Goal: Task Accomplishment & Management: Manage account settings

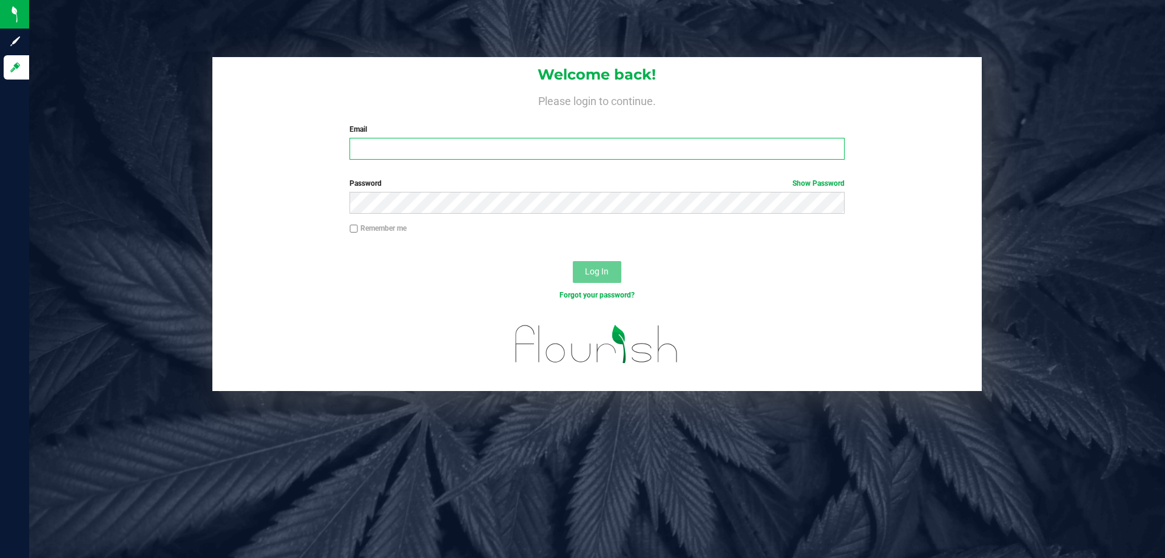
click at [423, 153] on input "Email" at bounding box center [597, 149] width 495 height 22
type input "[EMAIL_ADDRESS][DOMAIN_NAME]"
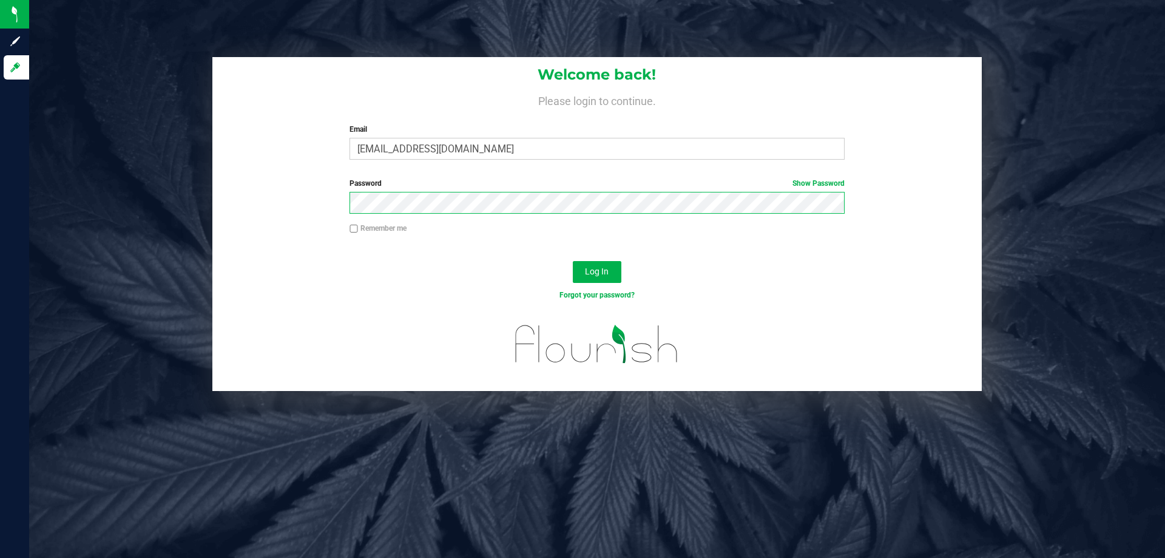
click at [573, 261] on button "Log In" at bounding box center [597, 272] width 49 height 22
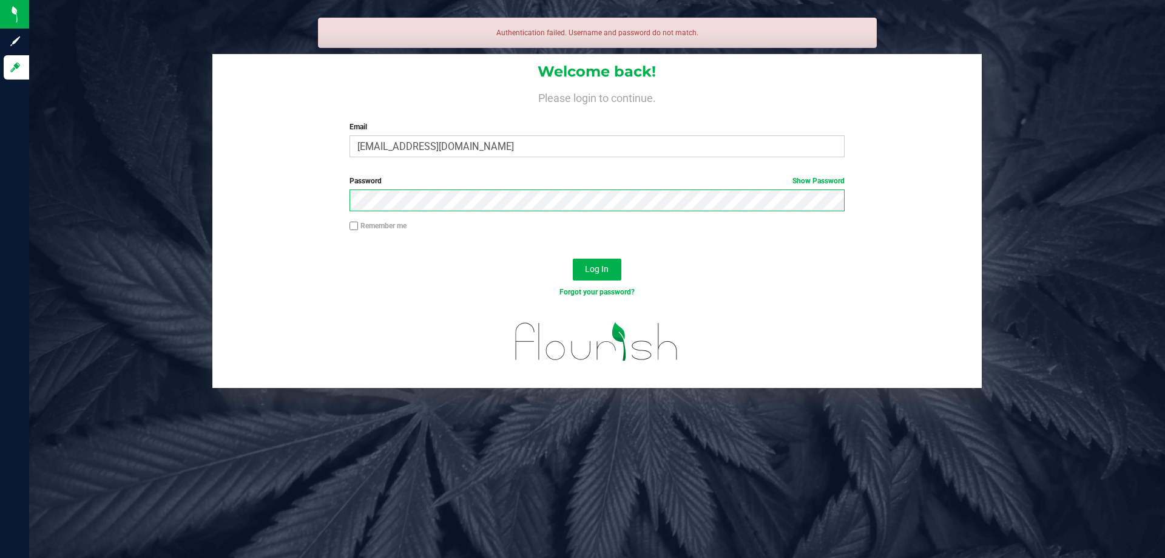
click at [573, 259] on button "Log In" at bounding box center [597, 270] width 49 height 22
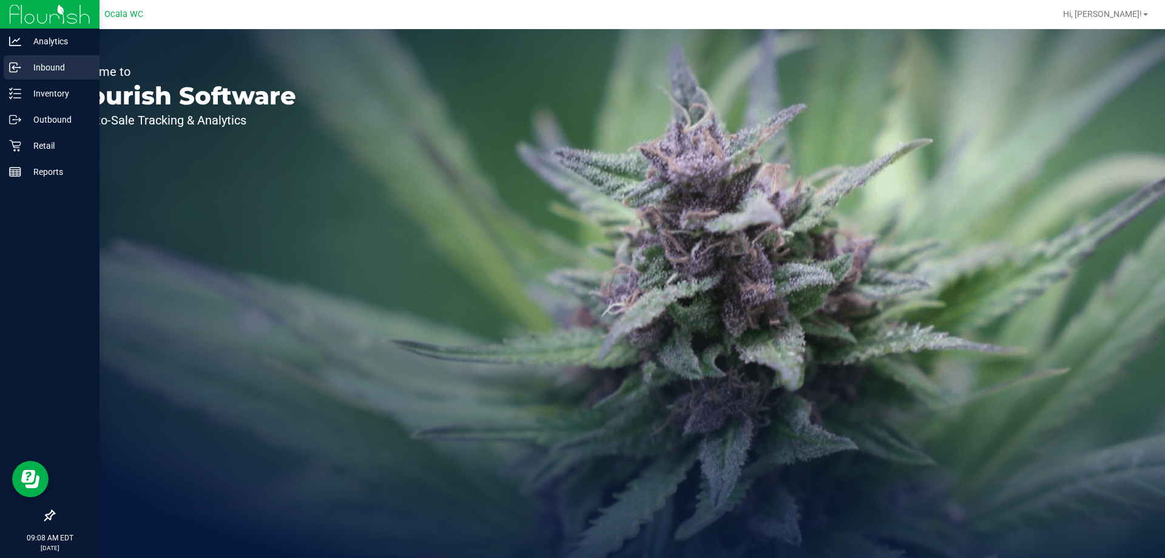
click at [39, 67] on p "Inbound" at bounding box center [57, 67] width 73 height 15
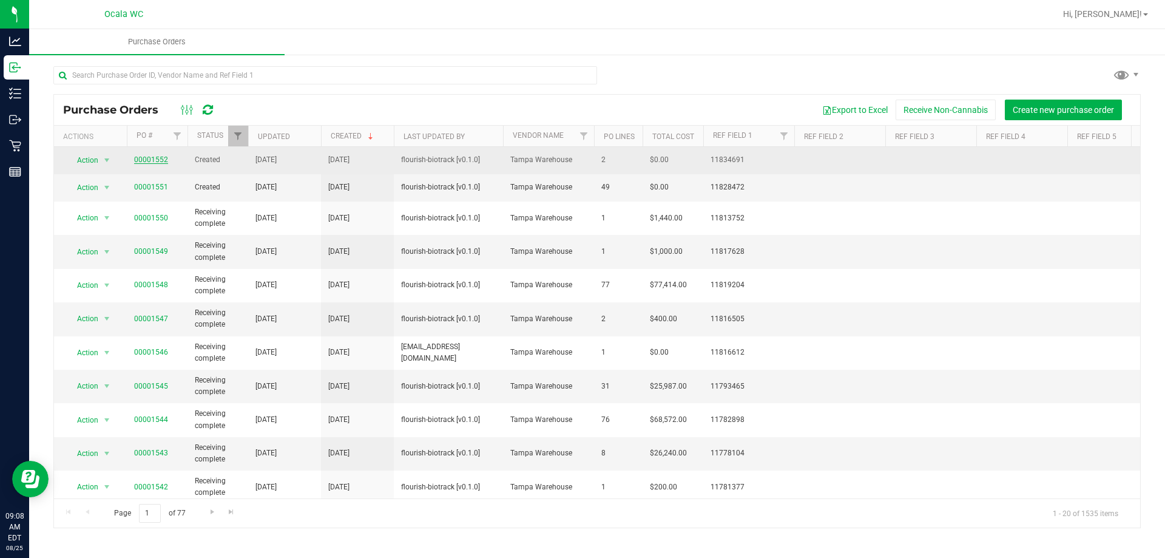
click at [155, 158] on link "00001552" at bounding box center [151, 159] width 34 height 8
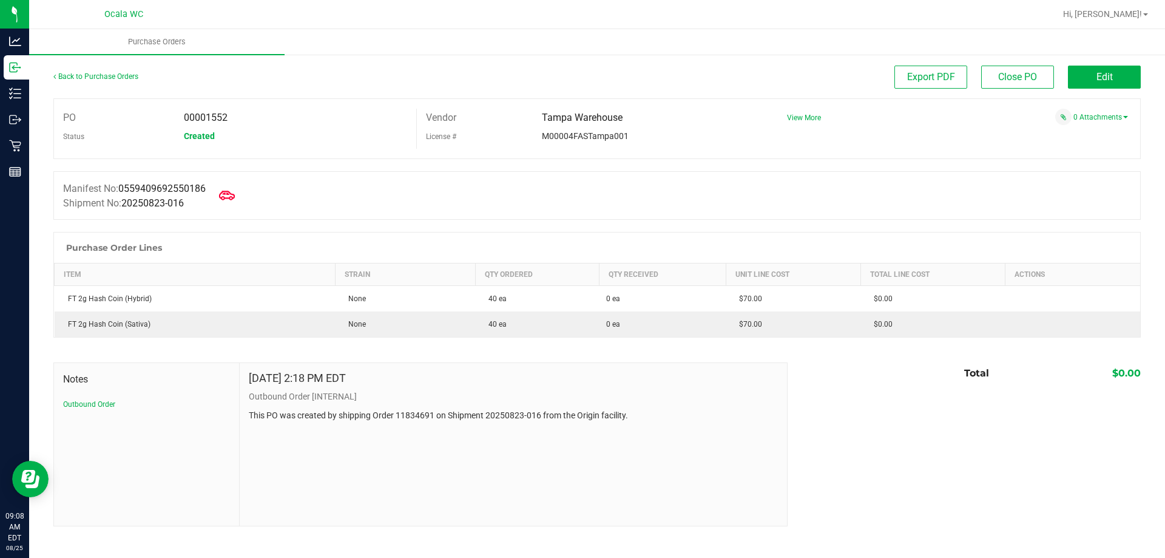
click at [230, 188] on icon at bounding box center [227, 196] width 16 height 16
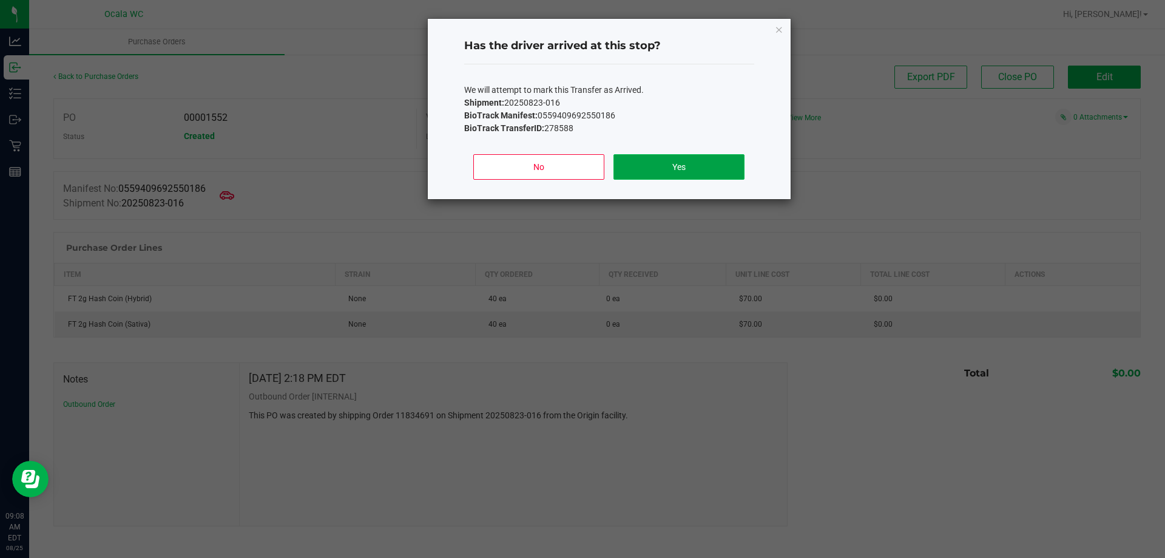
click at [697, 171] on button "Yes" at bounding box center [679, 166] width 130 height 25
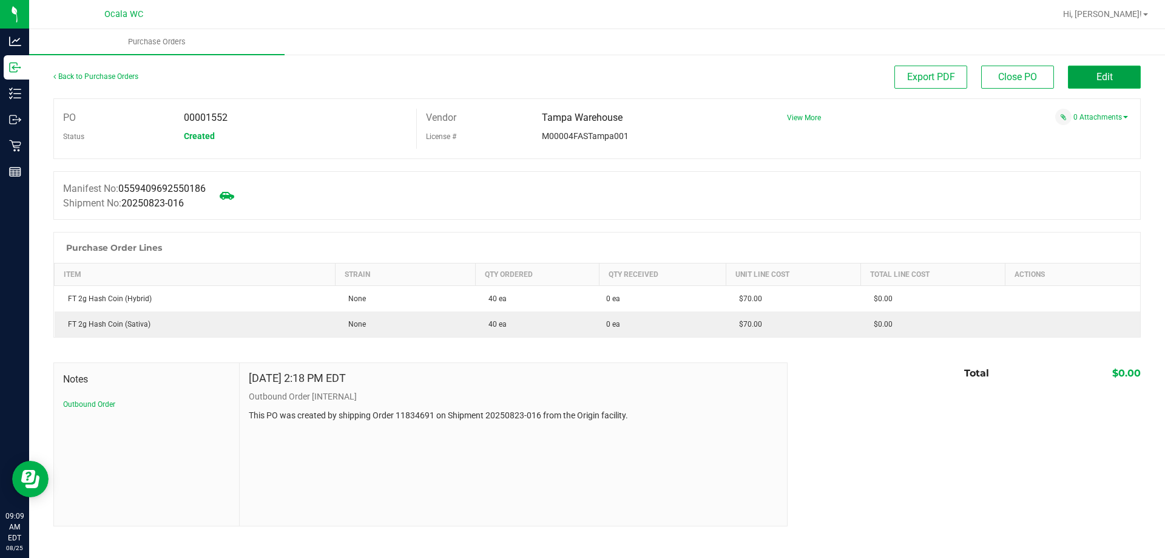
click at [1107, 78] on span "Edit" at bounding box center [1105, 77] width 16 height 12
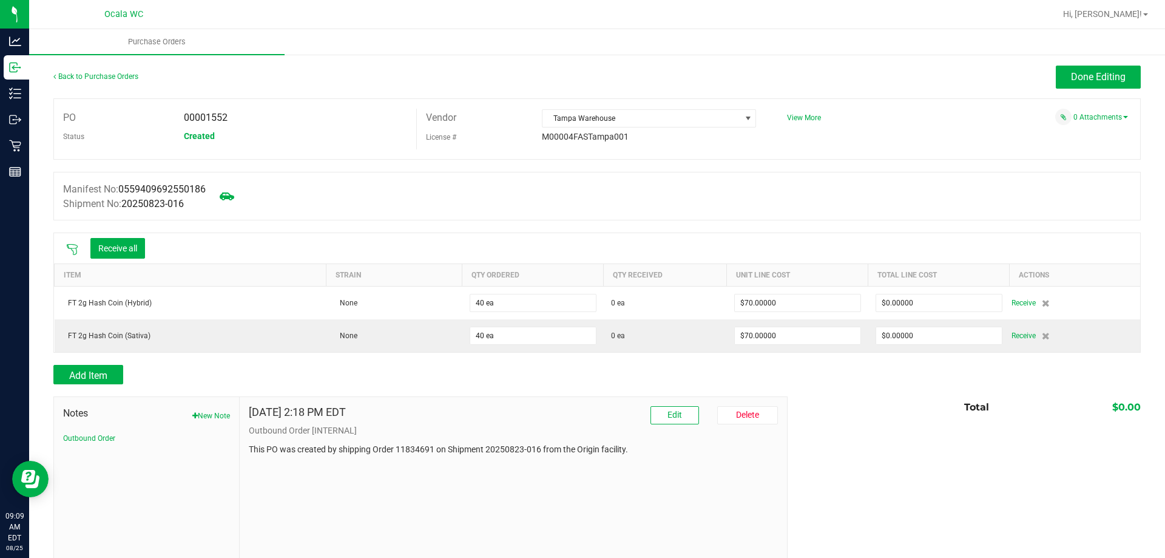
click at [71, 247] on icon at bounding box center [72, 249] width 12 height 12
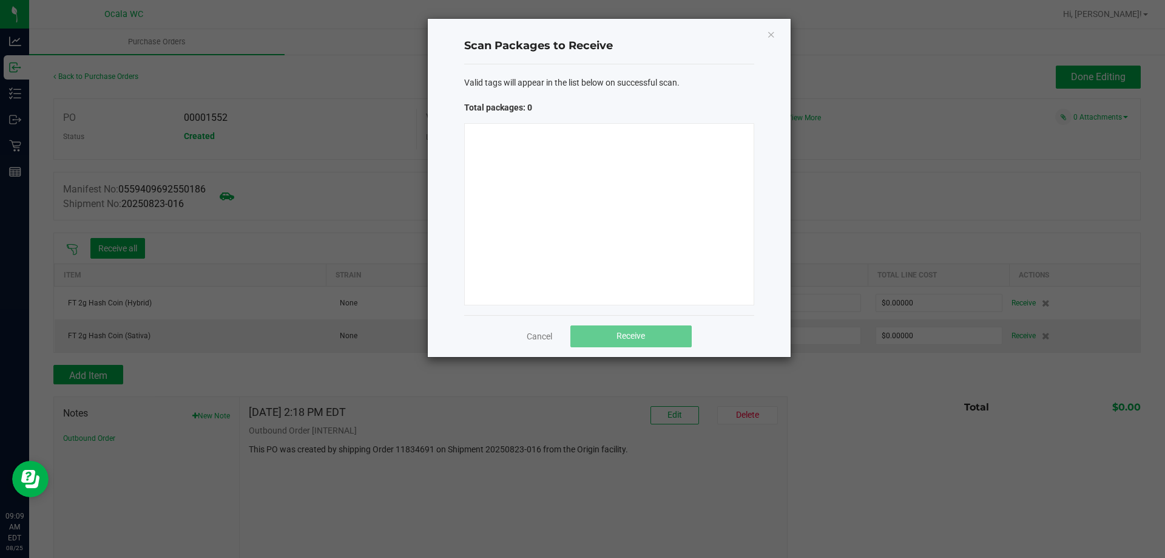
click at [579, 170] on div at bounding box center [609, 214] width 290 height 182
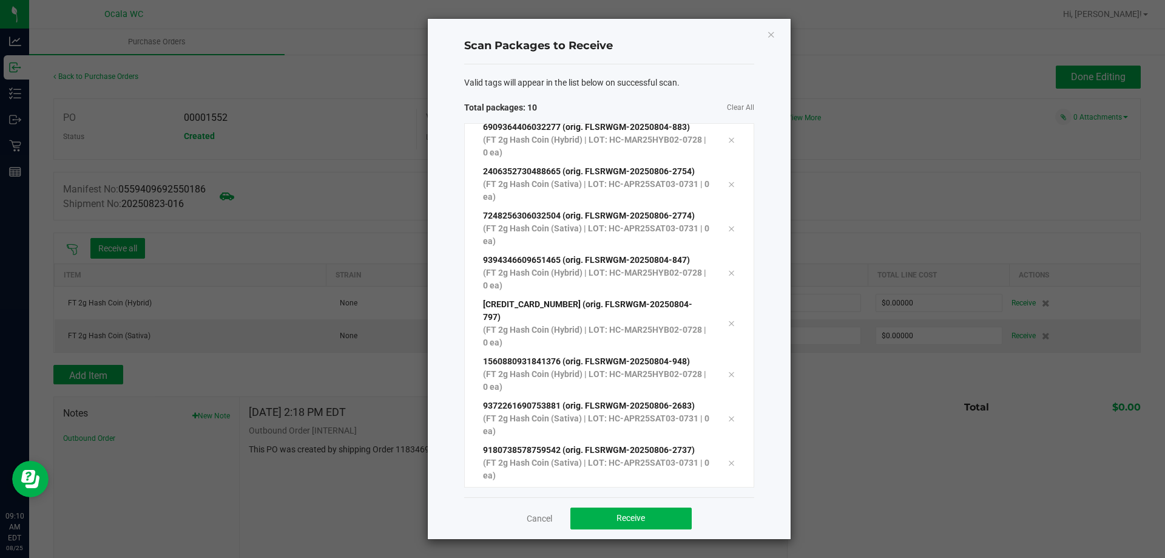
scroll to position [110, 0]
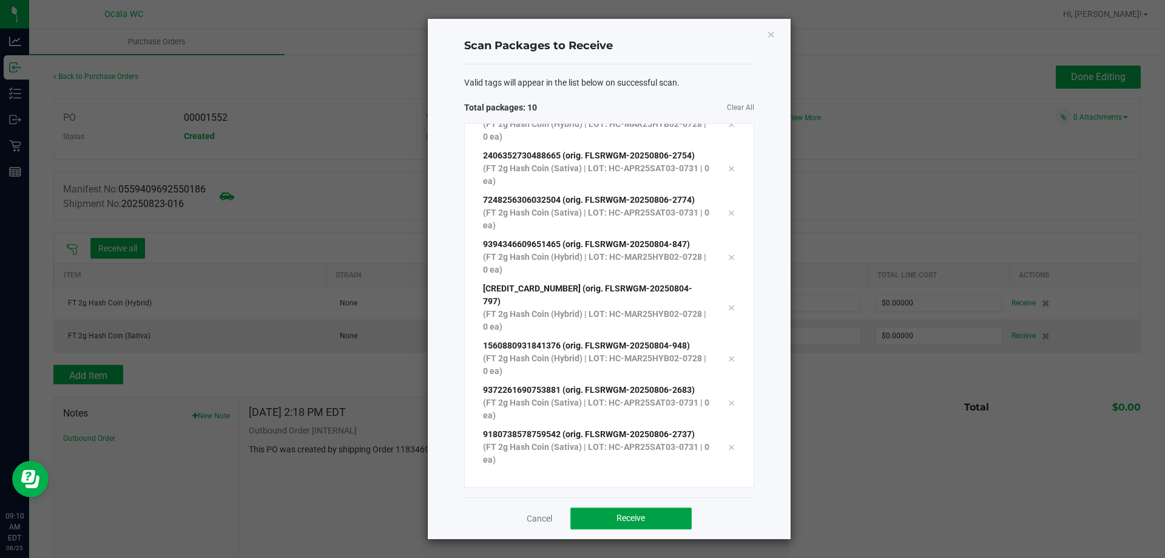
click at [659, 513] on button "Receive" at bounding box center [631, 518] width 121 height 22
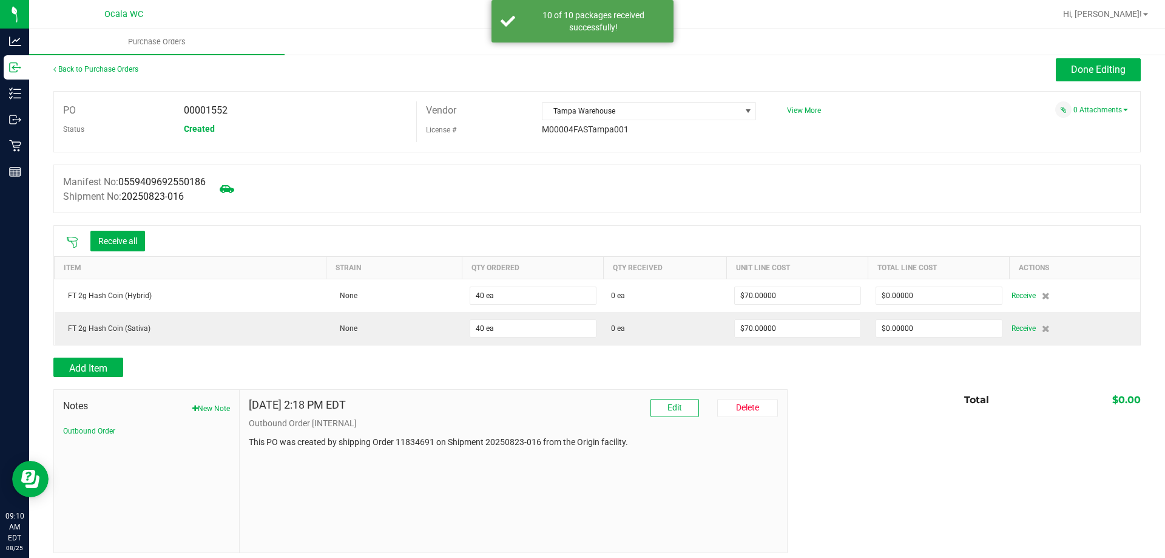
scroll to position [14, 0]
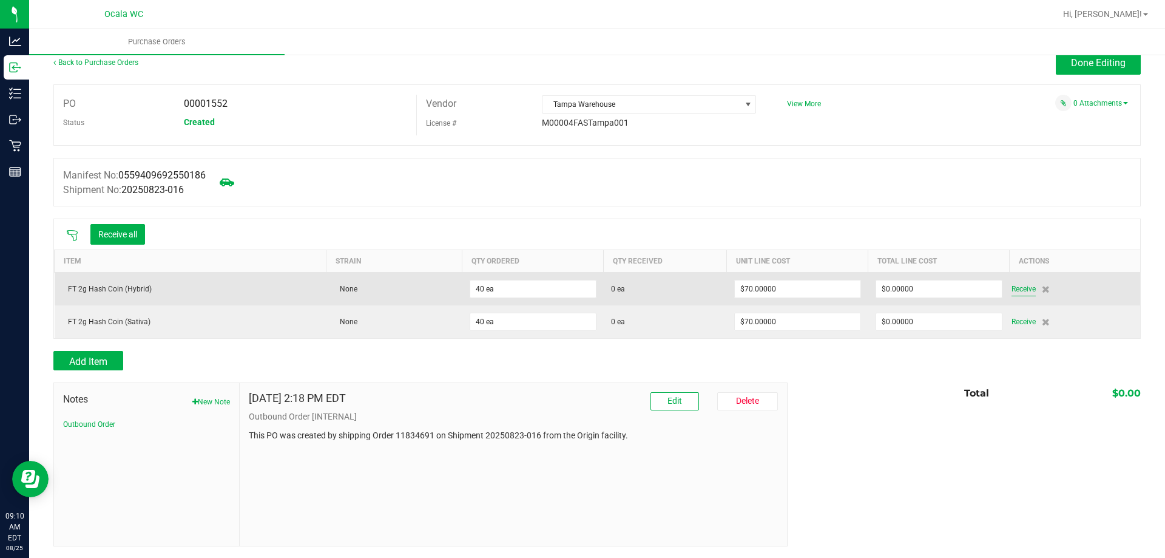
click at [1020, 285] on span "Receive" at bounding box center [1024, 289] width 24 height 15
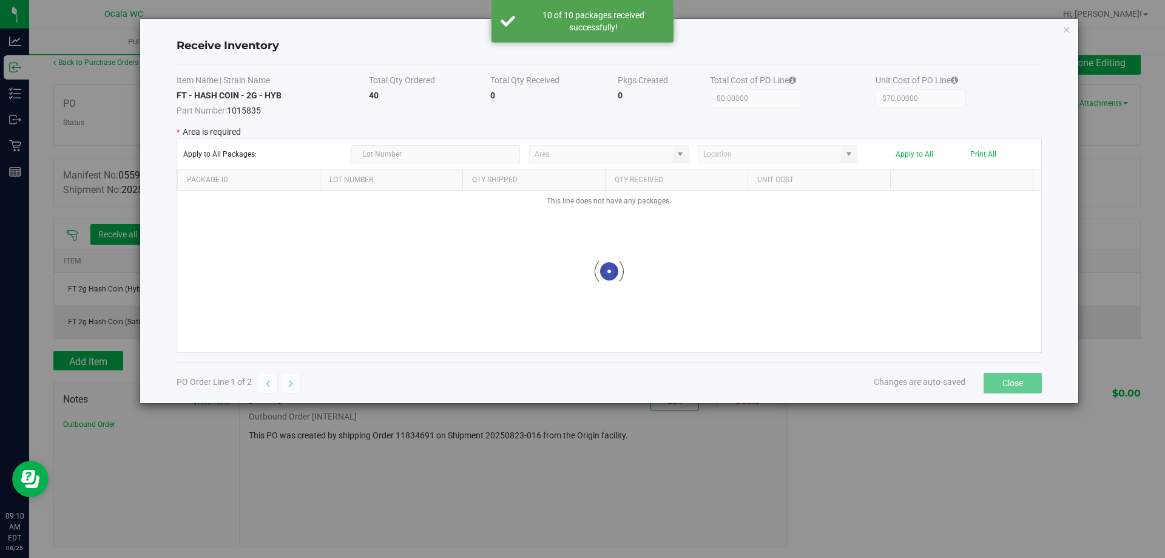
type input "Pantry"
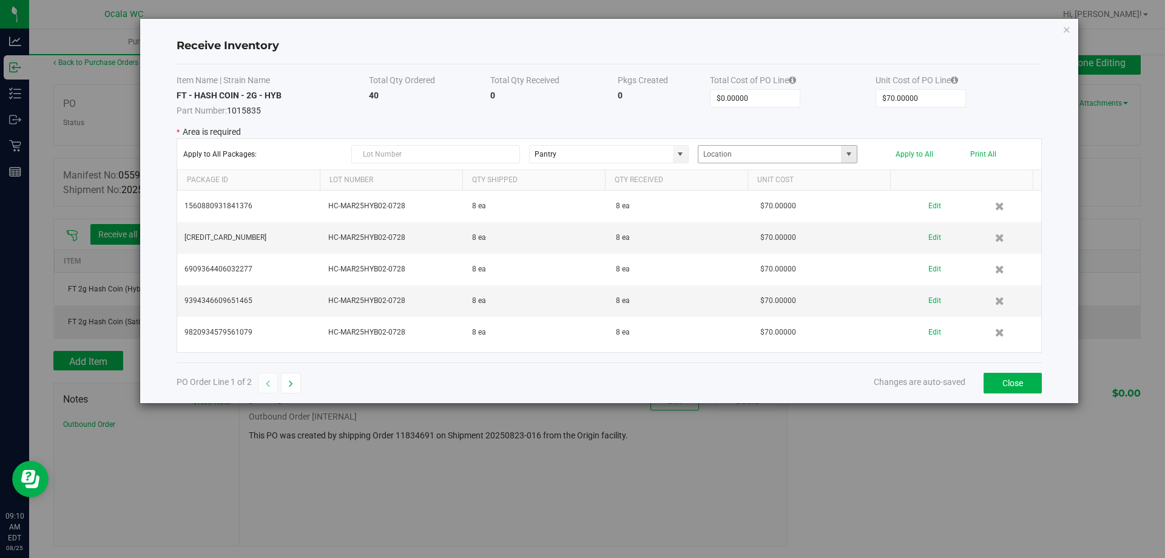
click at [850, 149] on span at bounding box center [849, 154] width 10 height 10
click at [922, 152] on button "Apply to All" at bounding box center [915, 154] width 38 height 8
click at [1017, 387] on button "Close" at bounding box center [1013, 383] width 58 height 21
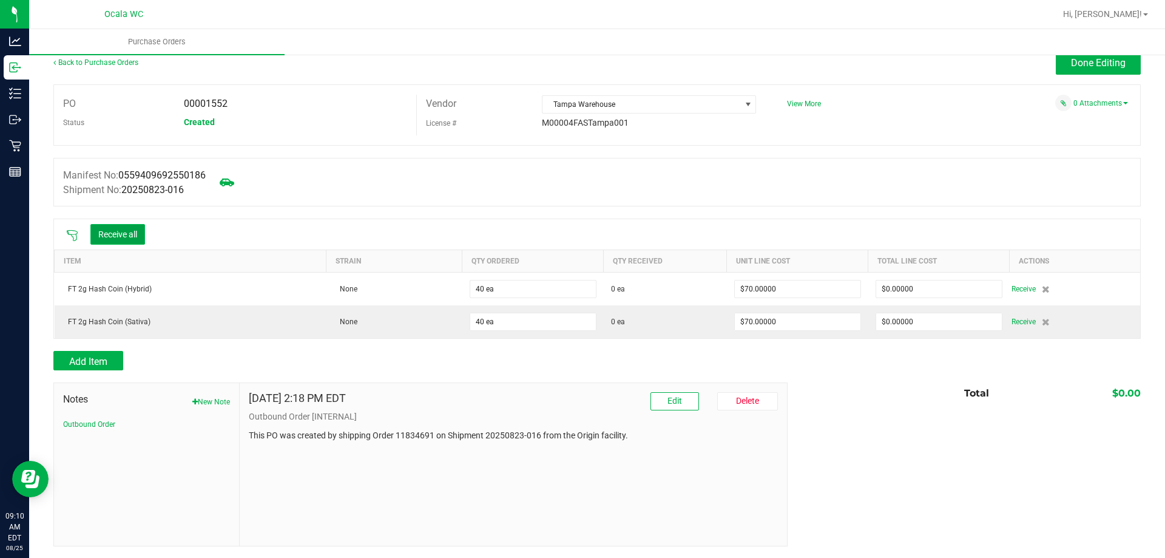
click at [137, 229] on button "Receive all" at bounding box center [117, 234] width 55 height 21
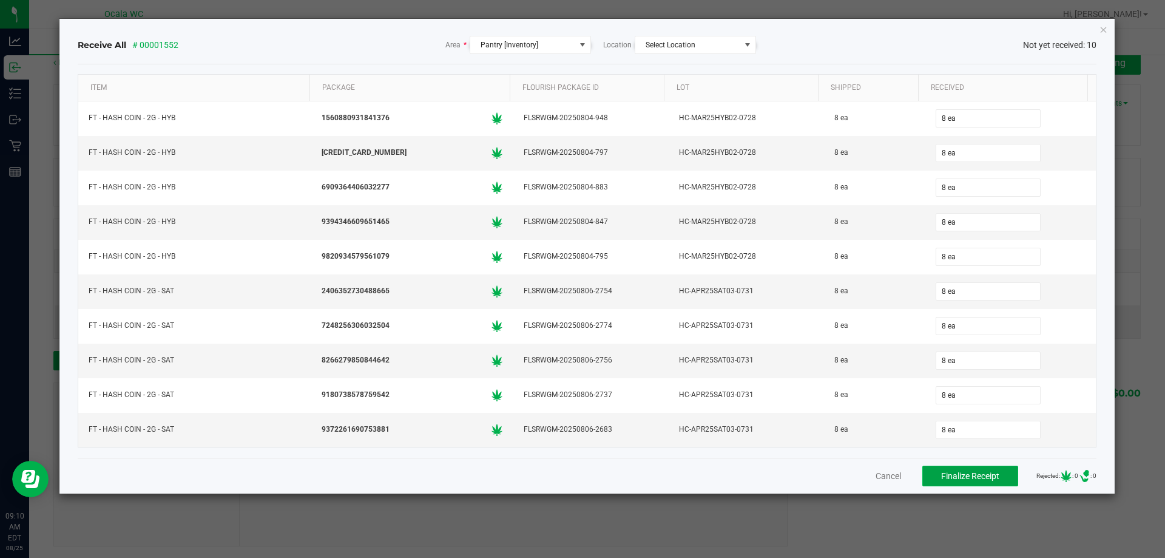
click at [984, 478] on span "Finalize Receipt" at bounding box center [970, 476] width 58 height 10
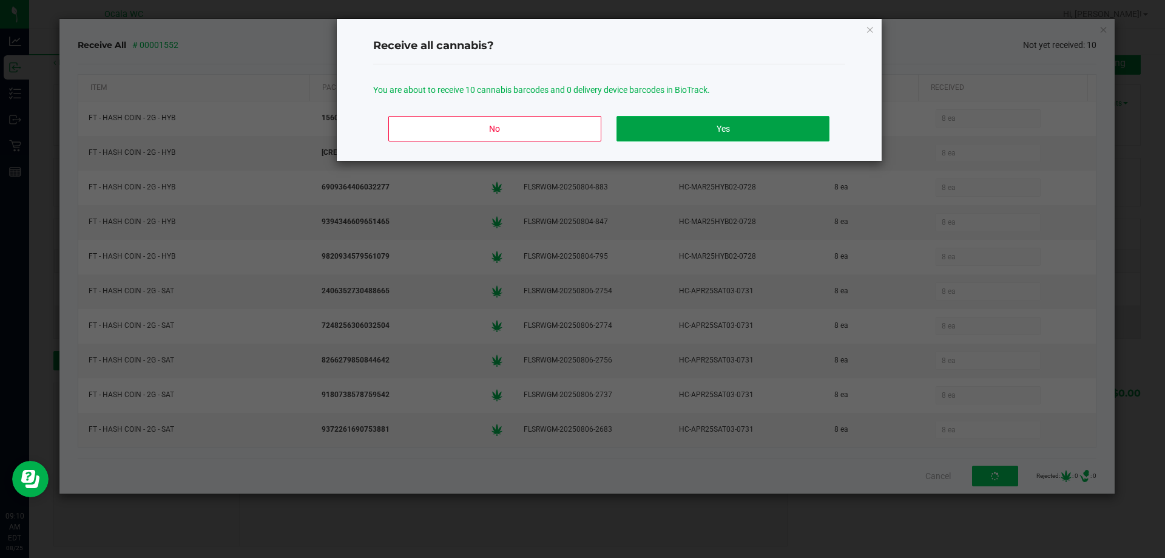
click at [694, 116] on button "Yes" at bounding box center [723, 128] width 212 height 25
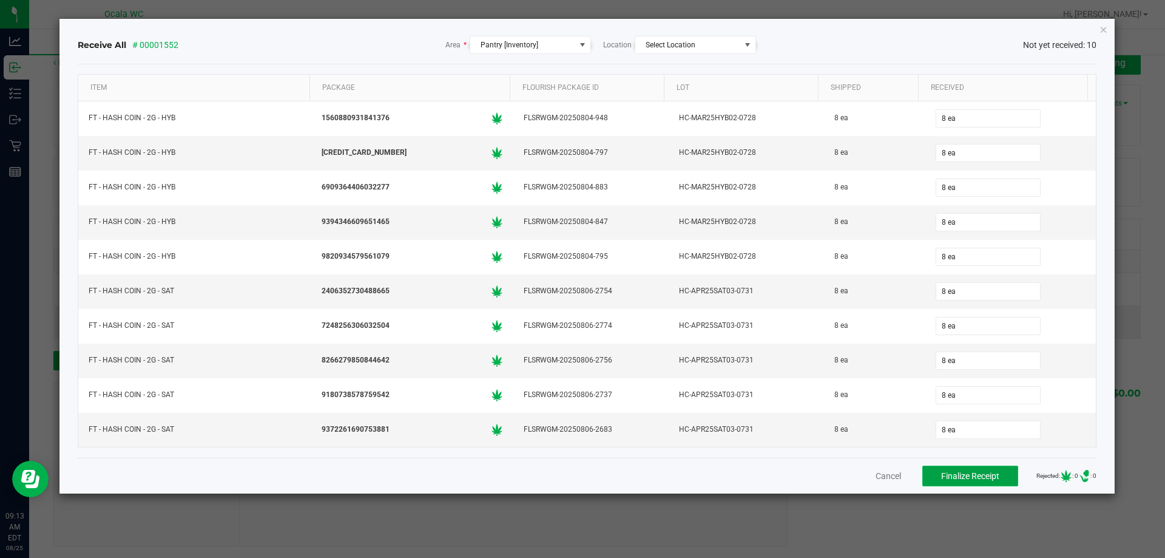
click at [967, 477] on span "Finalize Receipt" at bounding box center [970, 476] width 58 height 10
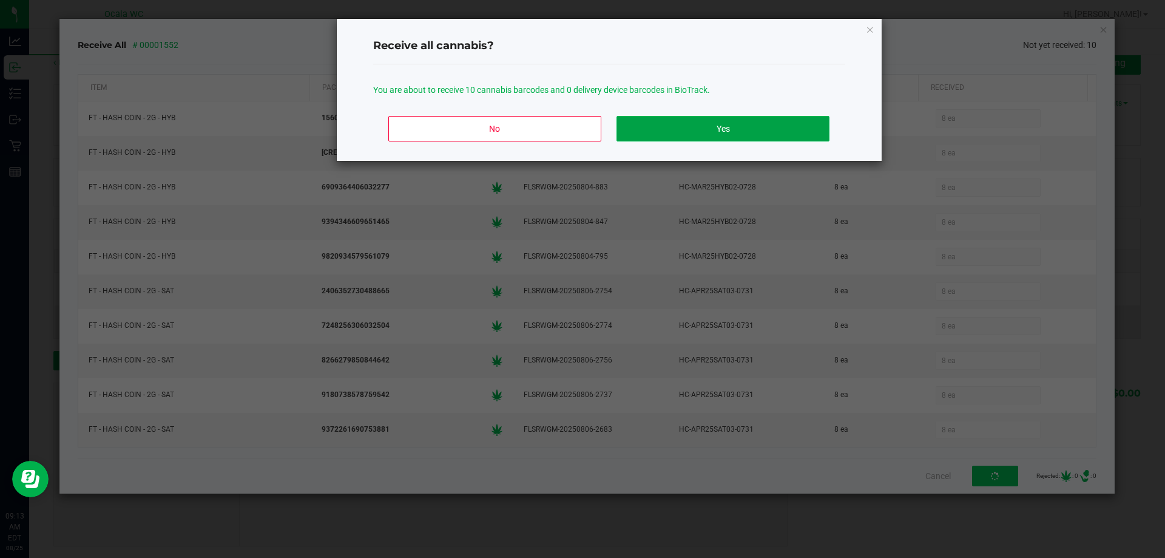
click at [745, 124] on button "Yes" at bounding box center [723, 128] width 212 height 25
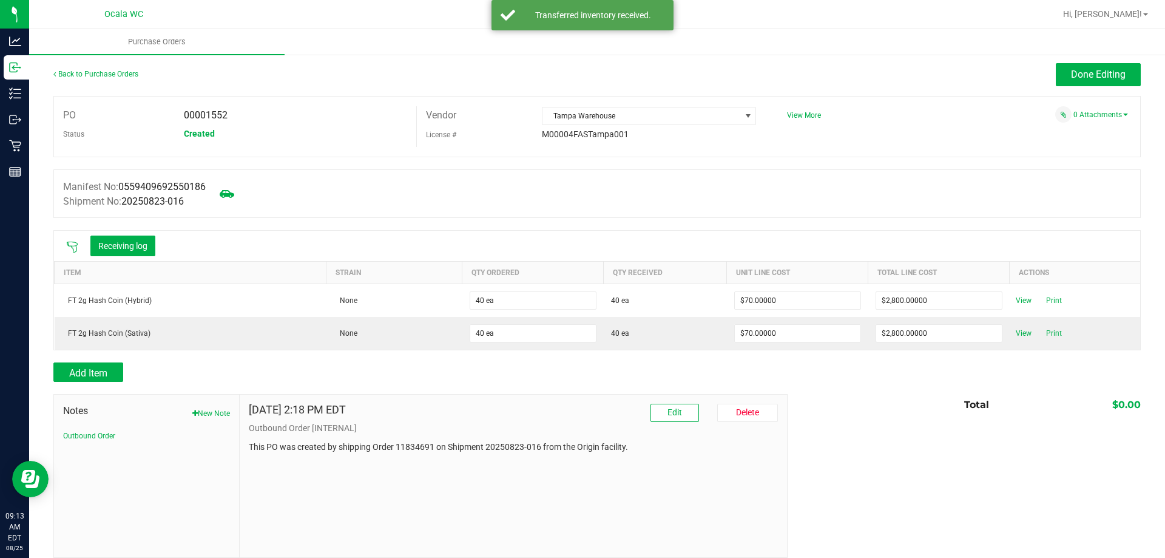
scroll to position [0, 0]
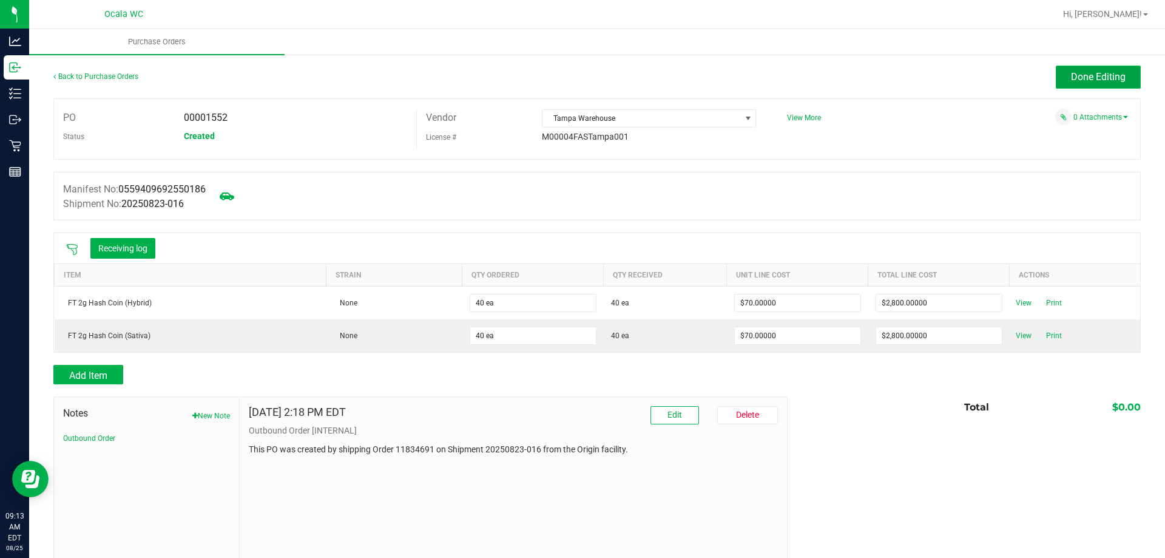
click at [1100, 73] on span "Done Editing" at bounding box center [1098, 77] width 55 height 12
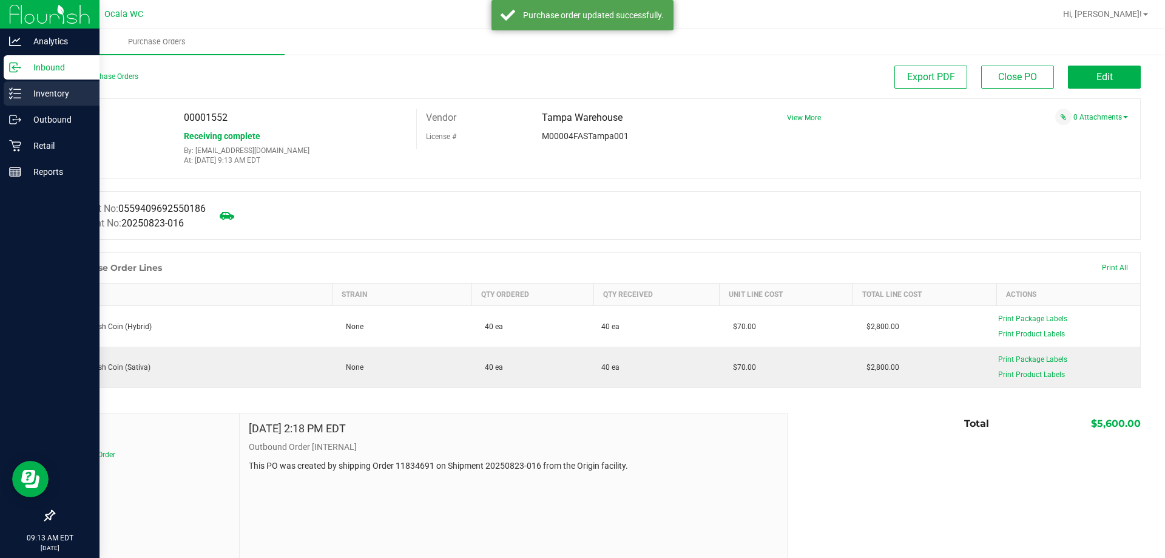
click at [66, 89] on p "Inventory" at bounding box center [57, 93] width 73 height 15
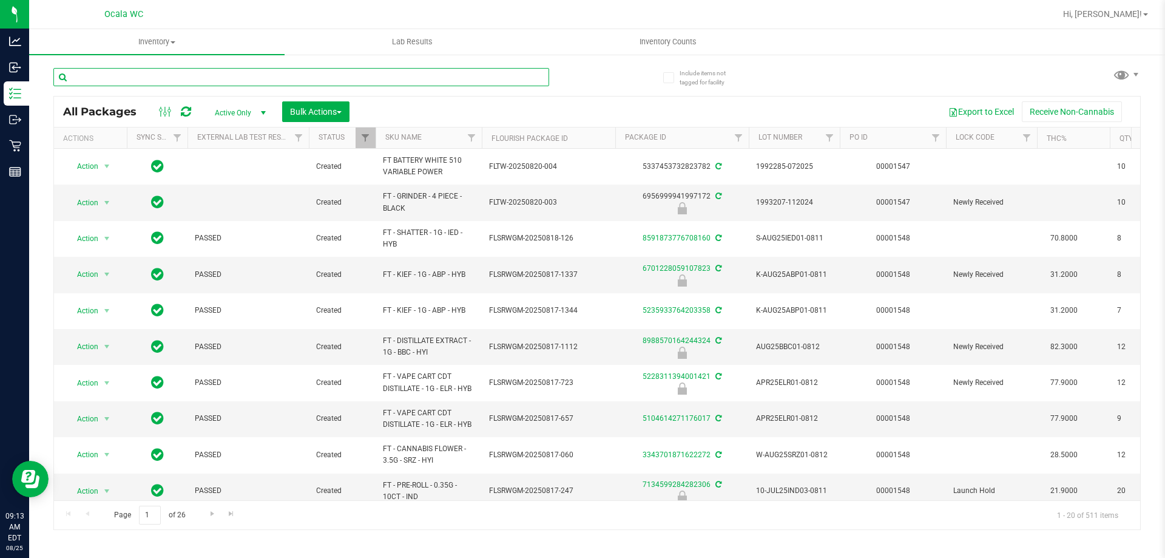
click at [292, 80] on input "text" at bounding box center [301, 77] width 496 height 18
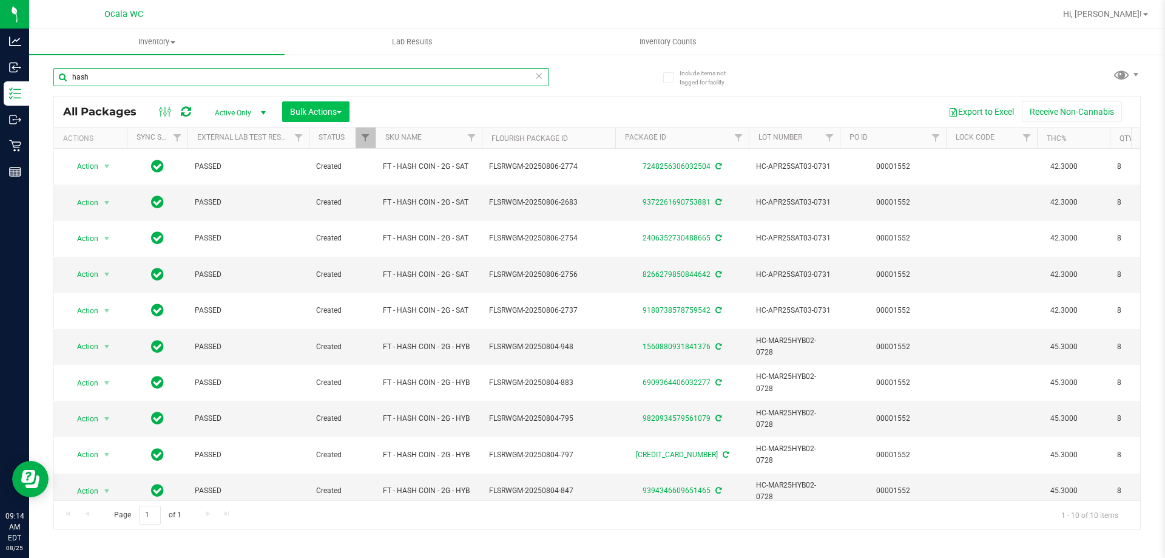
type input "hash"
click at [303, 110] on span "Bulk Actions" at bounding box center [316, 112] width 52 height 10
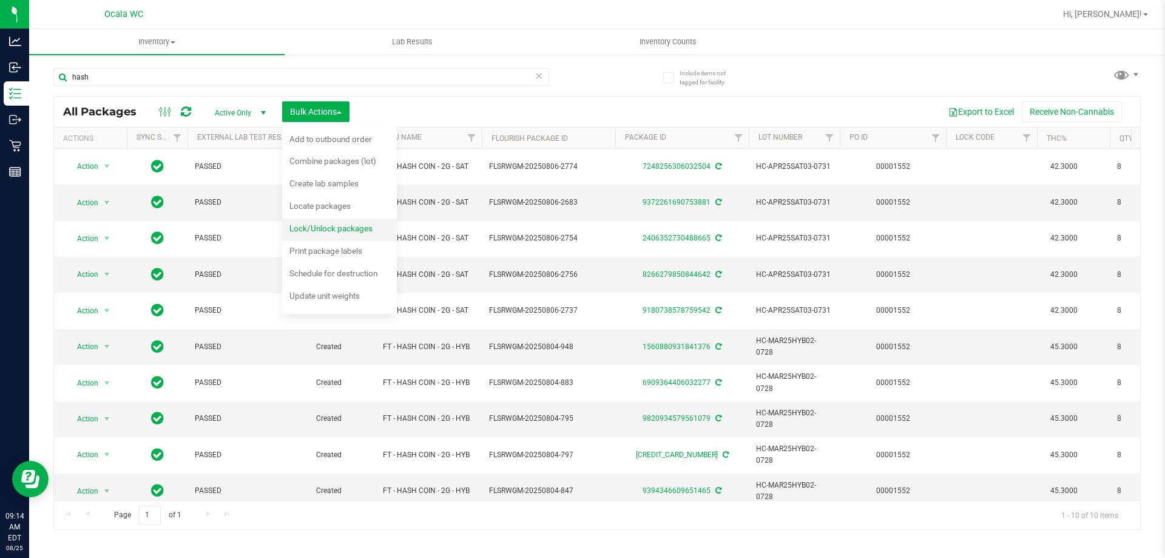
click at [327, 231] on span "Lock/Unlock packages" at bounding box center [331, 228] width 83 height 10
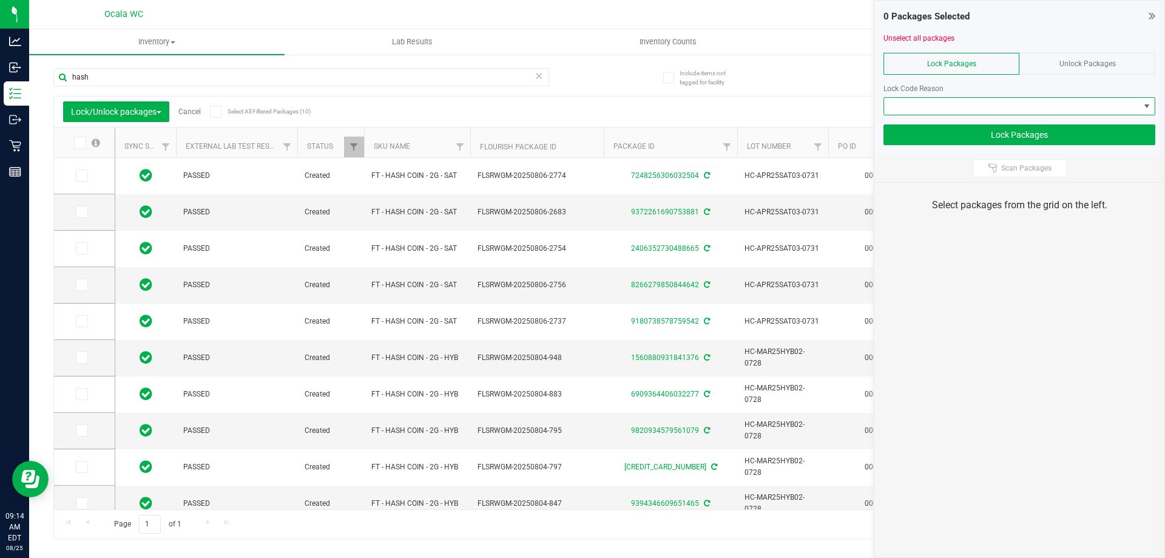
drag, startPoint x: 327, startPoint y: 231, endPoint x: 992, endPoint y: 106, distance: 677.5
click at [992, 106] on span at bounding box center [1012, 106] width 256 height 17
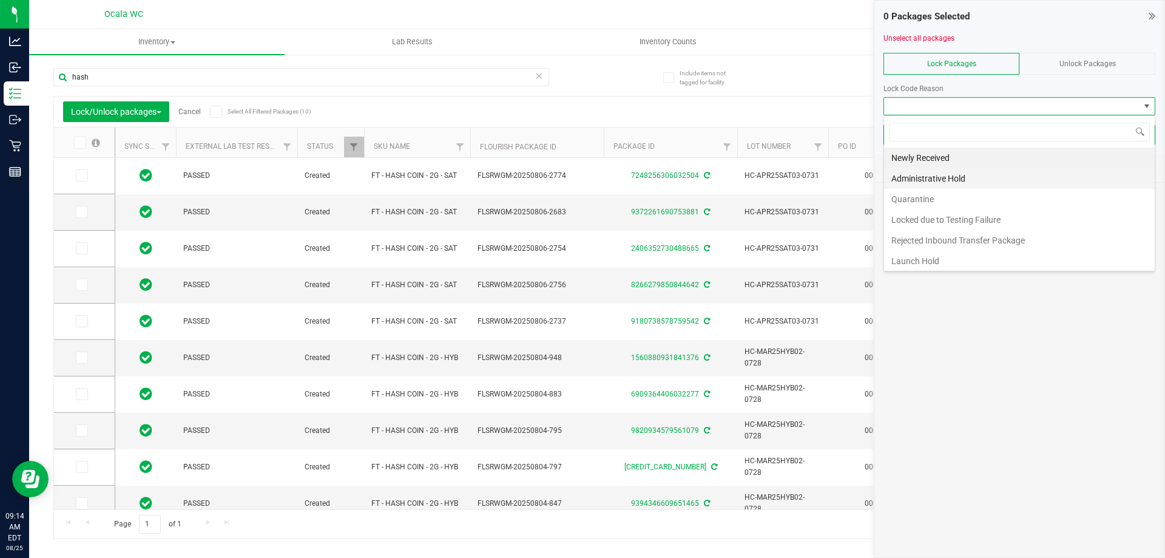
scroll to position [18, 272]
click at [956, 164] on li "Newly Received" at bounding box center [1019, 157] width 271 height 21
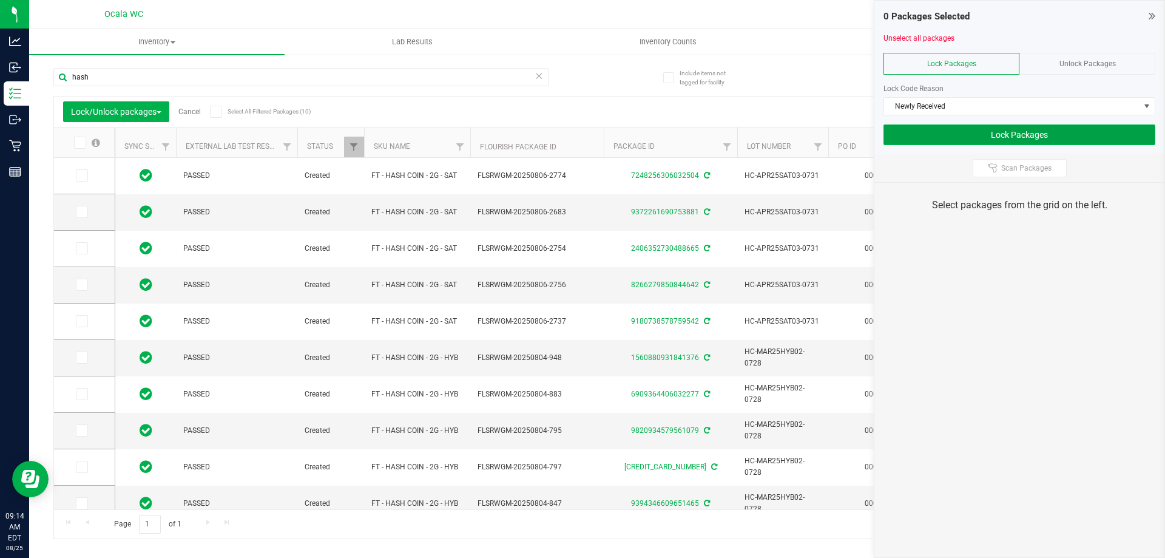
click at [1032, 138] on button "Lock Packages" at bounding box center [1020, 134] width 272 height 21
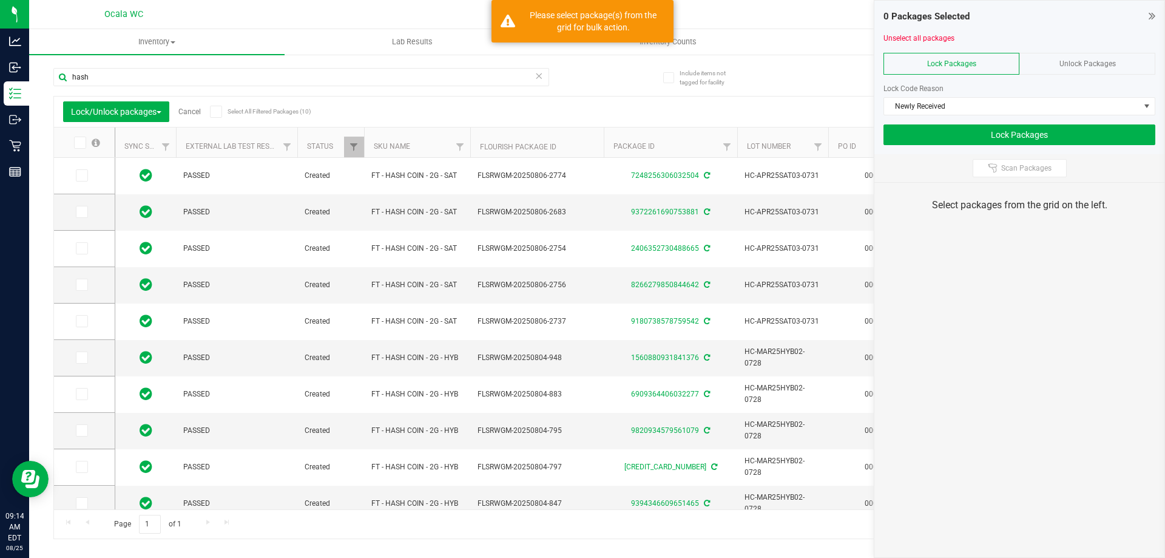
click at [80, 143] on icon at bounding box center [79, 143] width 8 height 0
click at [0, 0] on input "checkbox" at bounding box center [0, 0] width 0 height 0
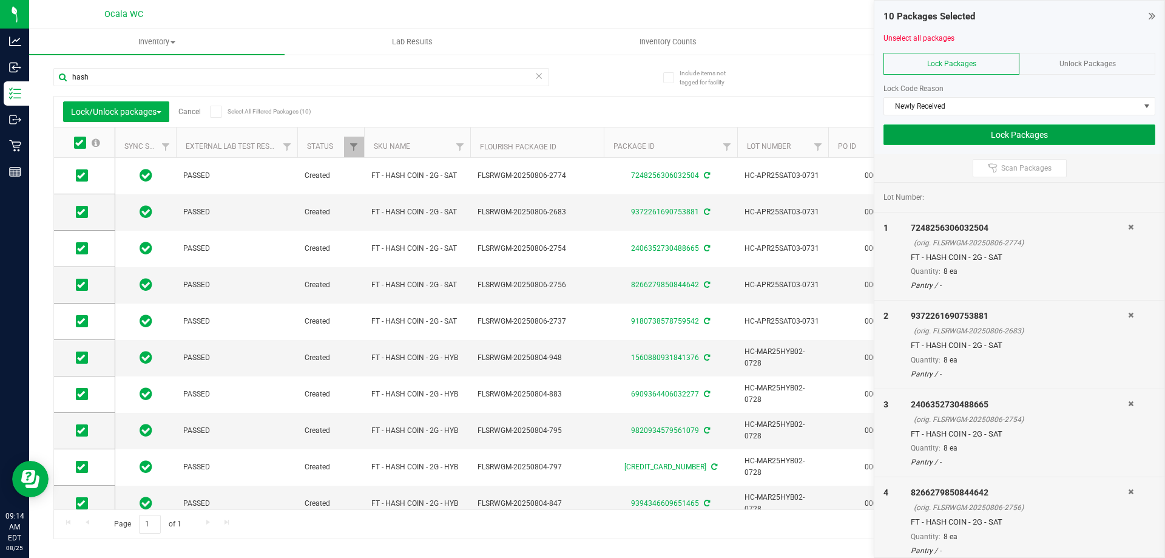
click at [1025, 132] on button "Lock Packages" at bounding box center [1020, 134] width 272 height 21
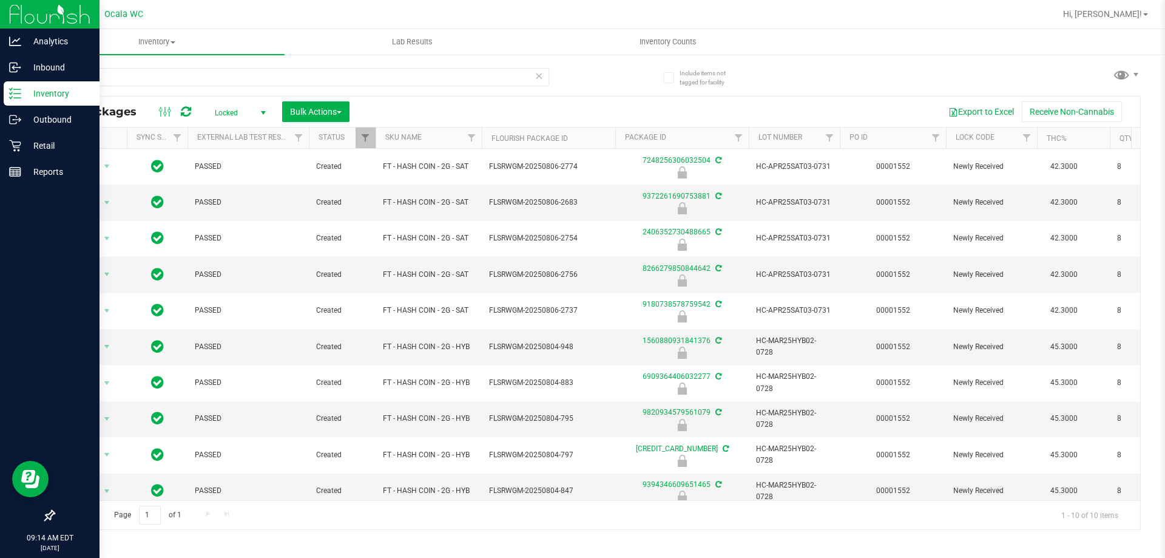
drag, startPoint x: 27, startPoint y: 90, endPoint x: 59, endPoint y: 95, distance: 32.6
click at [59, 95] on p "Inventory" at bounding box center [57, 93] width 73 height 15
click at [72, 94] on p "Inventory" at bounding box center [57, 93] width 73 height 15
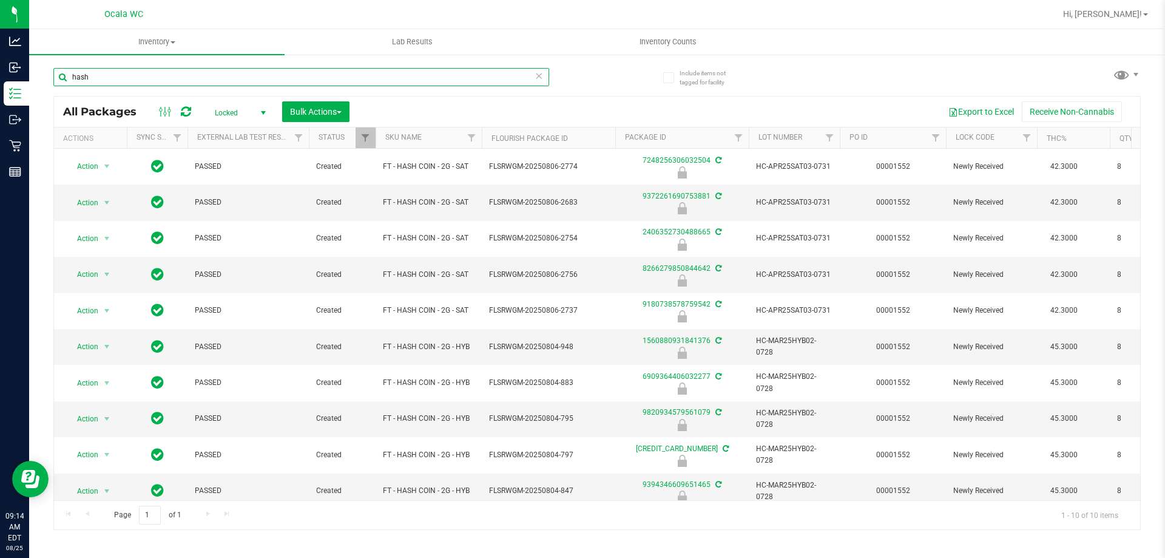
drag, startPoint x: 127, startPoint y: 77, endPoint x: 0, endPoint y: -1, distance: 149.6
click at [0, 0] on html "Analytics Inbound Inventory Outbound Retail Reports 09:14 AM EDT [DATE] 08/25 O…" at bounding box center [582, 279] width 1165 height 558
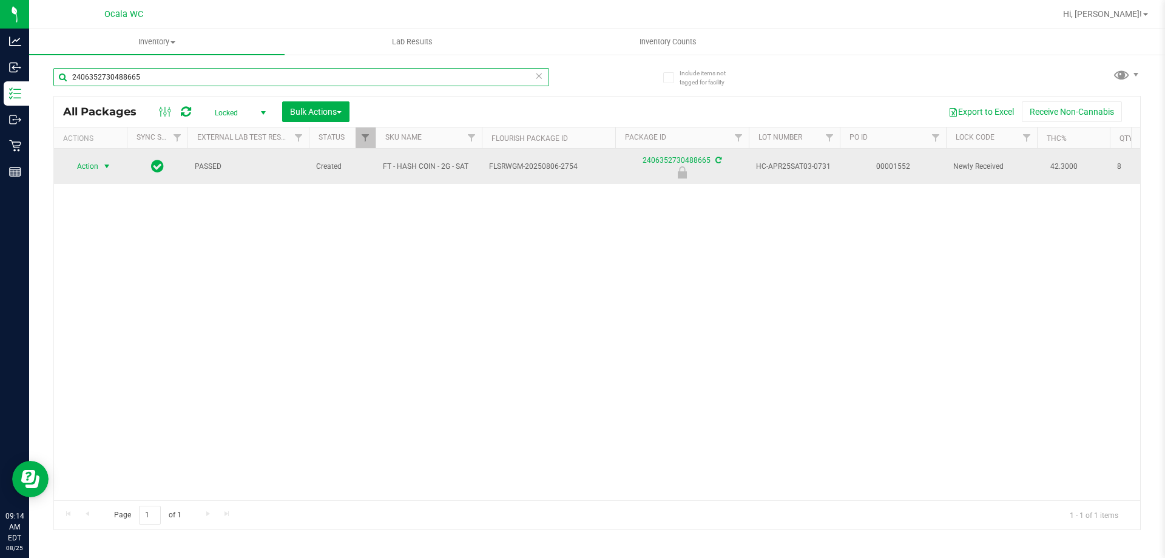
type input "2406352730488665"
click at [84, 161] on span "Action" at bounding box center [82, 166] width 33 height 17
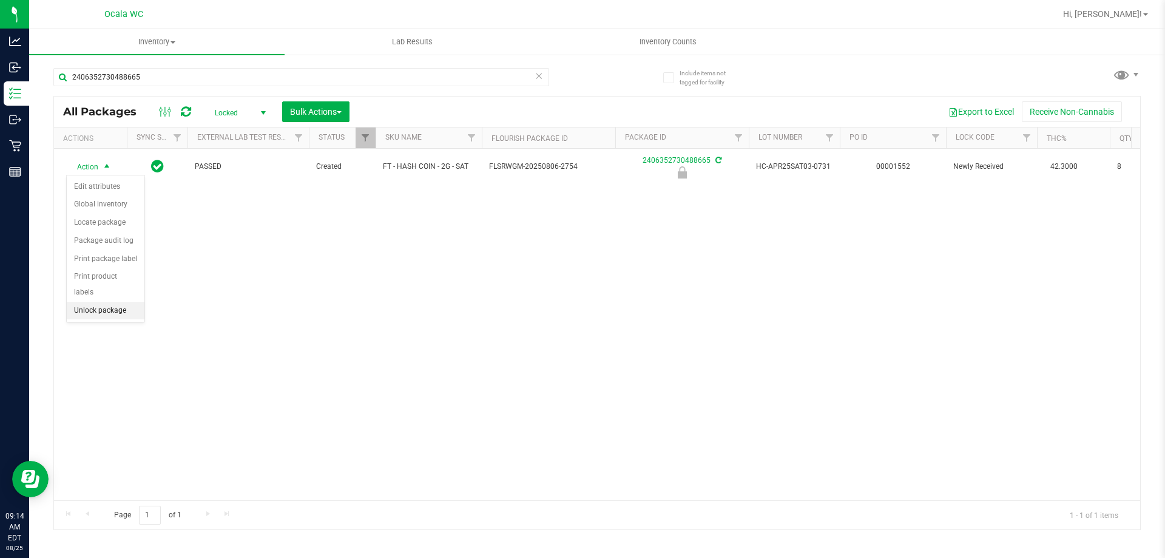
click at [124, 302] on li "Unlock package" at bounding box center [106, 311] width 78 height 18
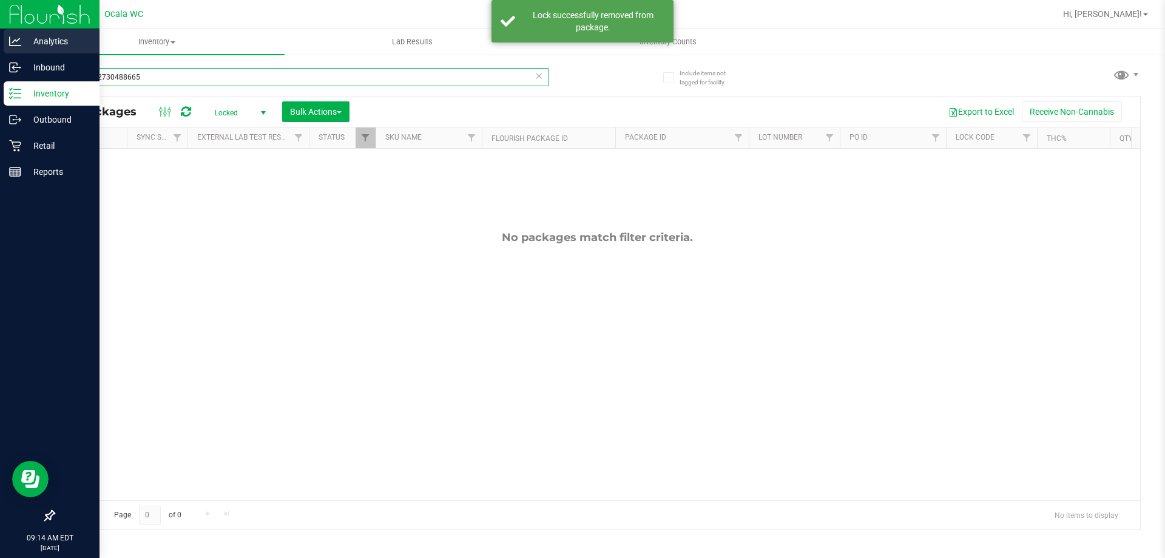
drag, startPoint x: 186, startPoint y: 72, endPoint x: 15, endPoint y: 27, distance: 177.0
click at [0, 44] on div "Analytics Inbound Inventory Outbound Retail Reports 09:14 AM EDT [DATE] 08/25 O…" at bounding box center [582, 279] width 1165 height 558
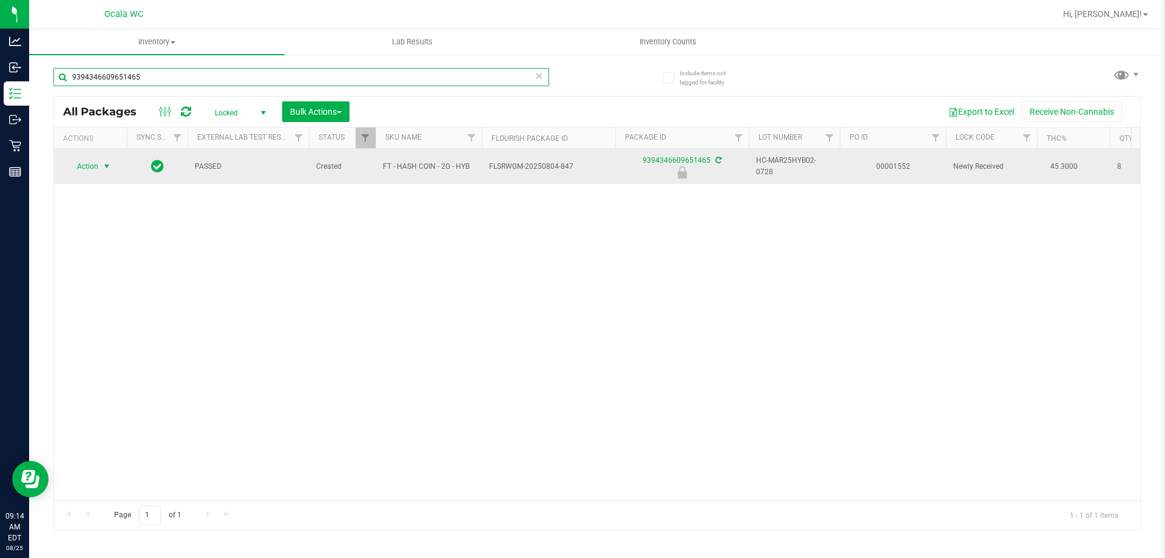
type input "9394346609651465"
click at [90, 163] on span "Action" at bounding box center [82, 166] width 33 height 17
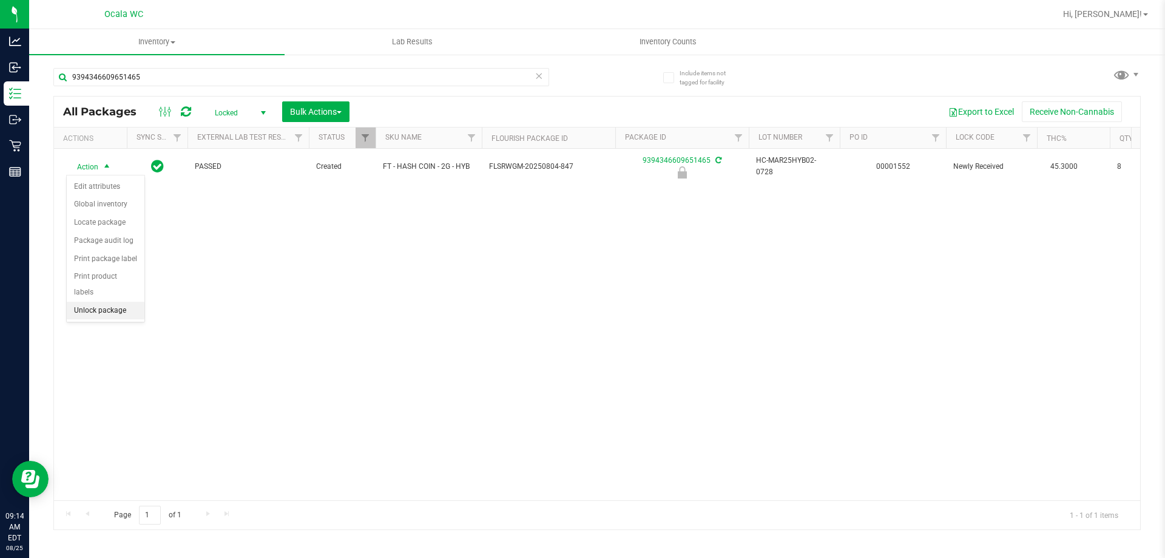
click at [110, 302] on li "Unlock package" at bounding box center [106, 311] width 78 height 18
